Goal: Find specific page/section: Find specific page/section

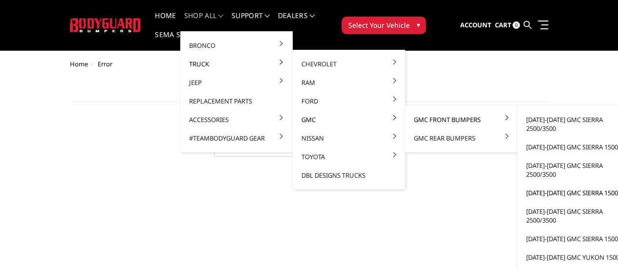
scroll to position [39, 0]
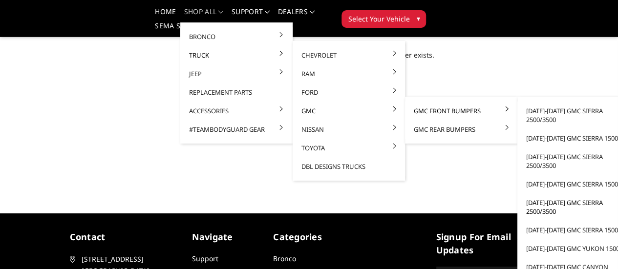
click at [563, 203] on link "[DATE]-[DATE] GMC Sierra 2500/3500" at bounding box center [573, 206] width 105 height 27
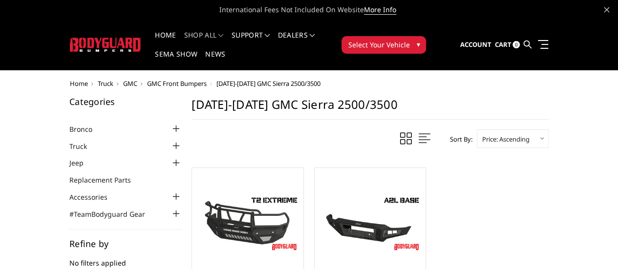
click at [170, 140] on div at bounding box center [176, 146] width 12 height 12
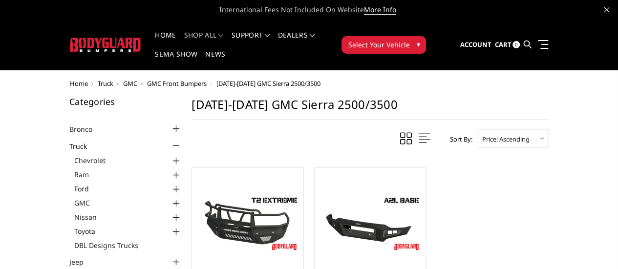
click at [170, 198] on div at bounding box center [176, 204] width 12 height 12
click at [170, 212] on div at bounding box center [176, 218] width 12 height 12
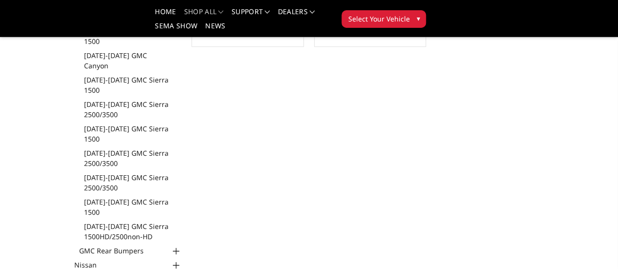
scroll to position [300, 0]
